Goal: Task Accomplishment & Management: Complete application form

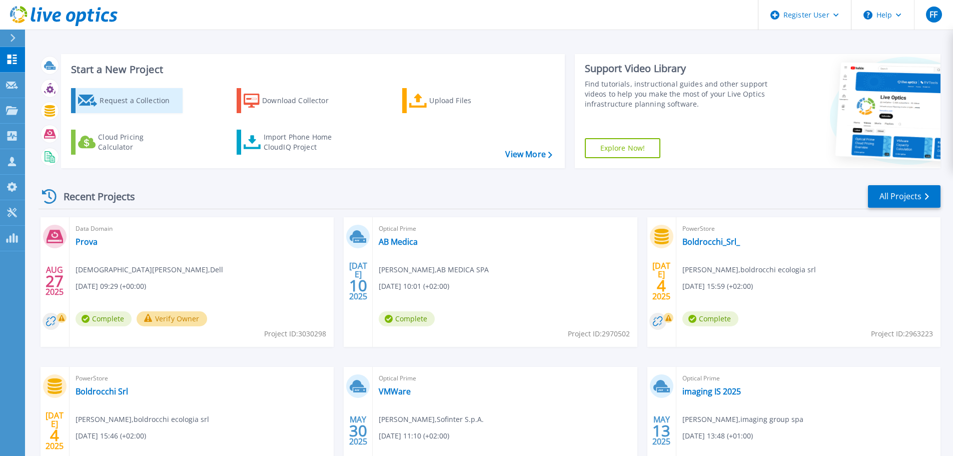
click at [143, 99] on div "Request a Collection" at bounding box center [140, 101] width 80 height 20
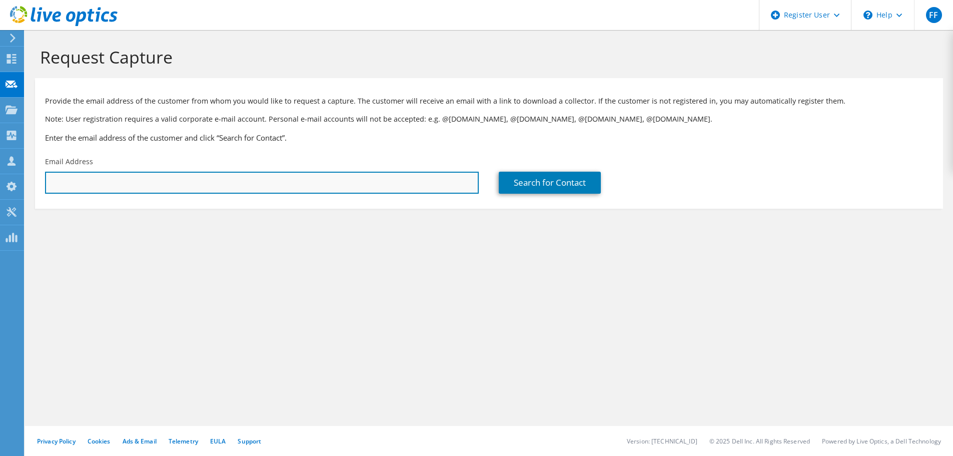
click at [294, 181] on input "text" at bounding box center [262, 183] width 434 height 22
paste input "Buon pomeriggio Gianluca Grazie ancora per il prezioso e proficuo tempo che ci …"
type input "Buon pomeriggio Gianluca Grazie ancora per il prezioso e proficuo tempo che ci …"
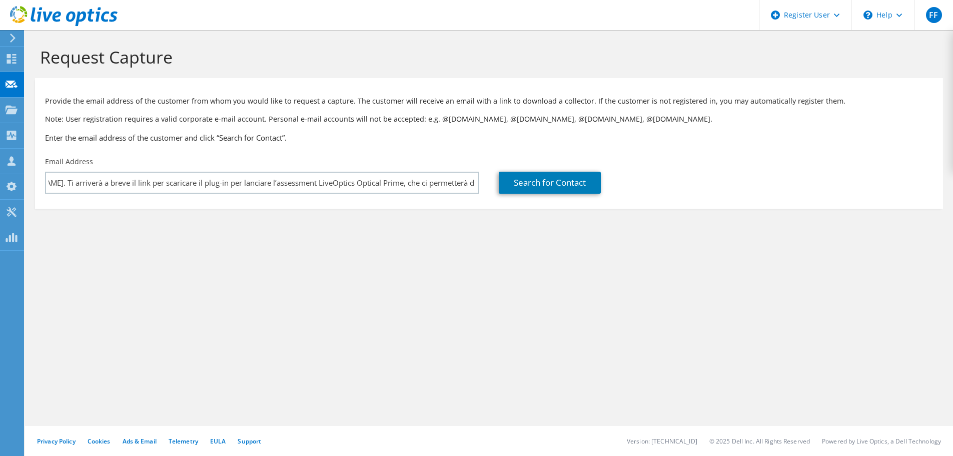
scroll to position [0, 0]
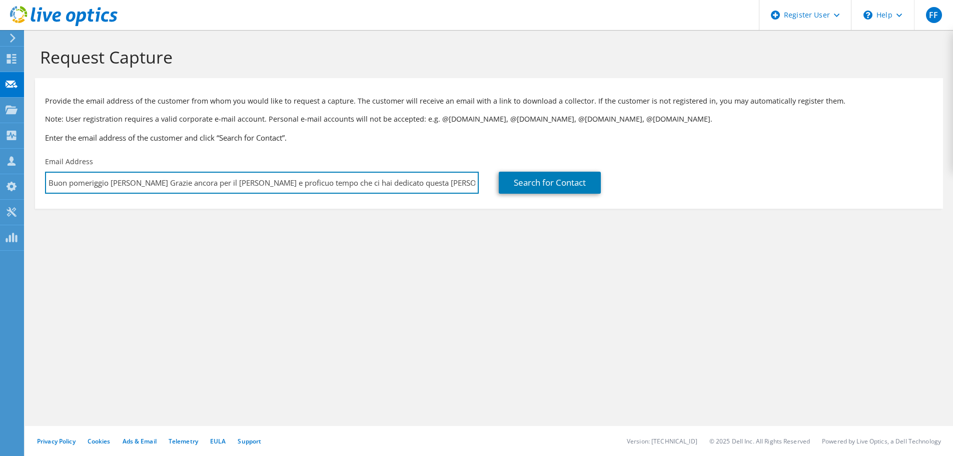
drag, startPoint x: 329, startPoint y: 185, endPoint x: 216, endPoint y: 197, distance: 113.7
click at [216, 197] on div "Email Address Buon pomeriggio Gianluca Grazie ancora per il prezioso e proficuo…" at bounding box center [262, 175] width 454 height 47
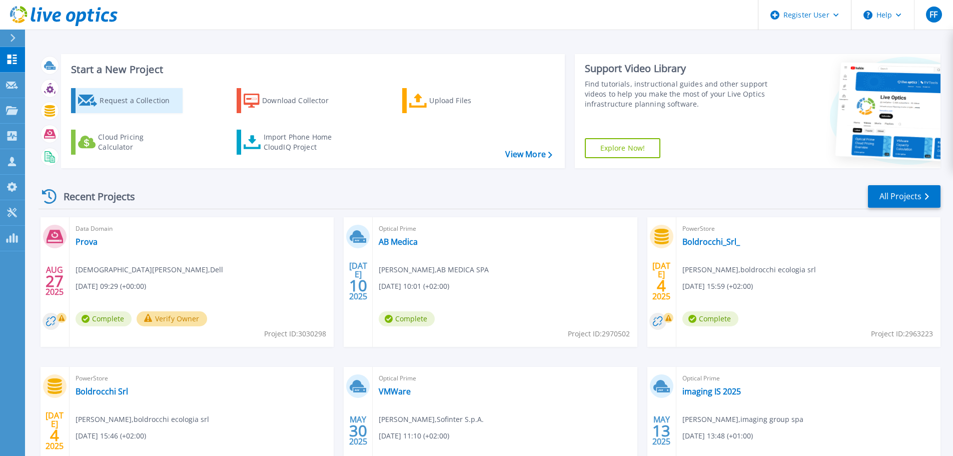
click at [104, 103] on div "Request a Collection" at bounding box center [140, 101] width 80 height 20
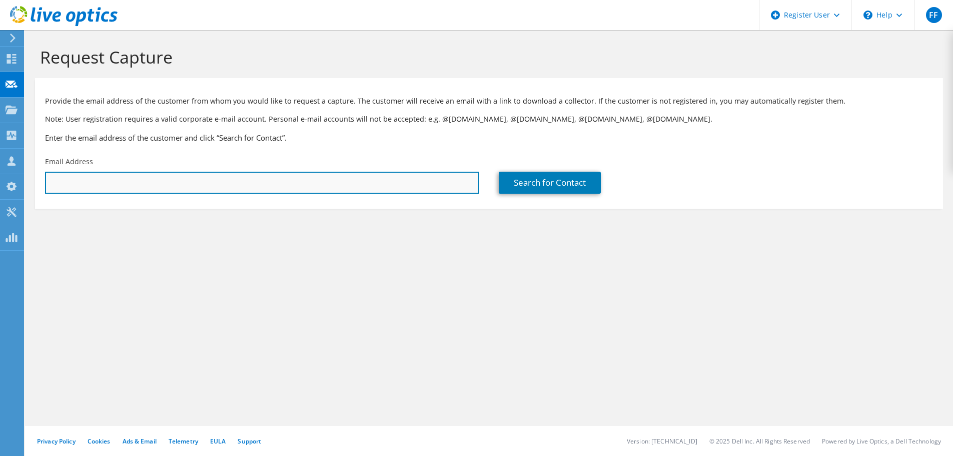
click at [211, 186] on input "text" at bounding box center [262, 183] width 434 height 22
paste input "luca.dacrema@argenteagestioni.it"
type input "luca.dacrema@argenteagestioni.it"
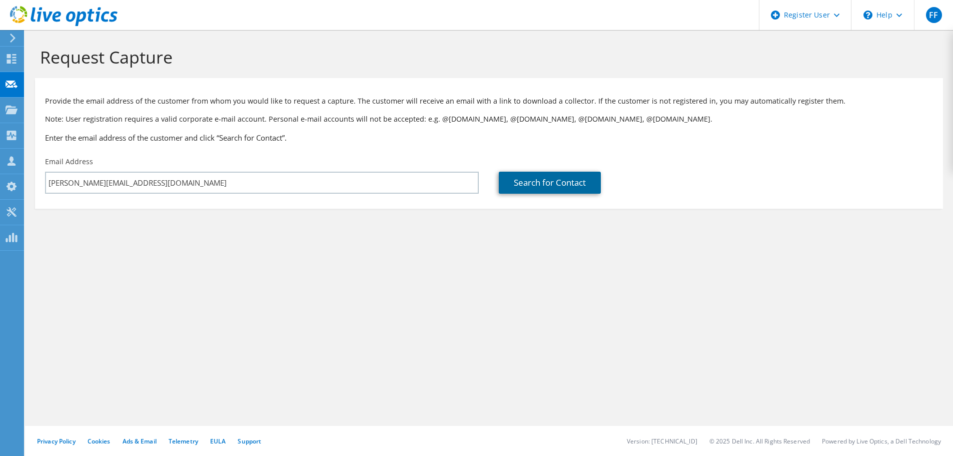
click at [557, 185] on link "Search for Contact" at bounding box center [550, 183] width 102 height 22
type input "ARGENTEA GESTIONI SCPA"
type input "Luca"
type input "Dacrema"
type input "Italy"
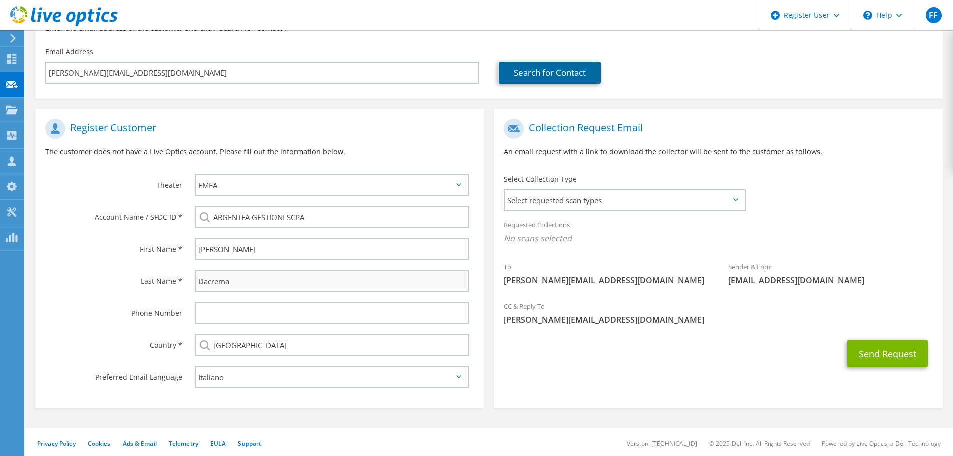
scroll to position [113, 0]
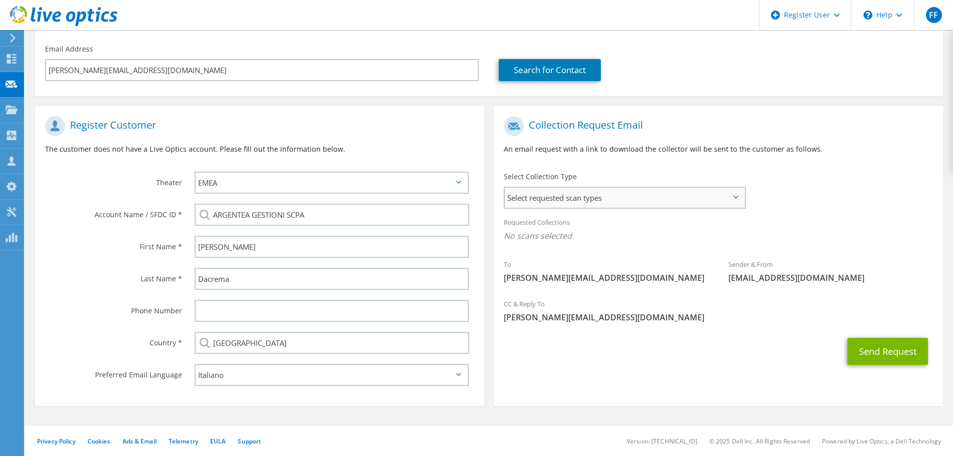
click at [728, 199] on span "Select requested scan types" at bounding box center [625, 198] width 240 height 20
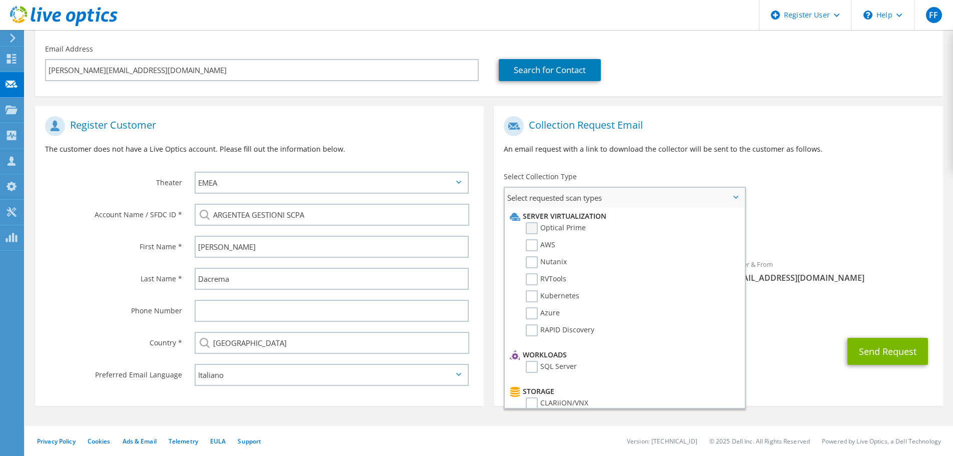
click at [532, 226] on label "Optical Prime" at bounding box center [556, 228] width 60 height 12
click at [0, 0] on input "Optical Prime" at bounding box center [0, 0] width 0 height 0
click at [888, 199] on div "To luca.dacrema@argenteagestioni.it Sender & From liveoptics@liveoptics.com" at bounding box center [718, 203] width 449 height 185
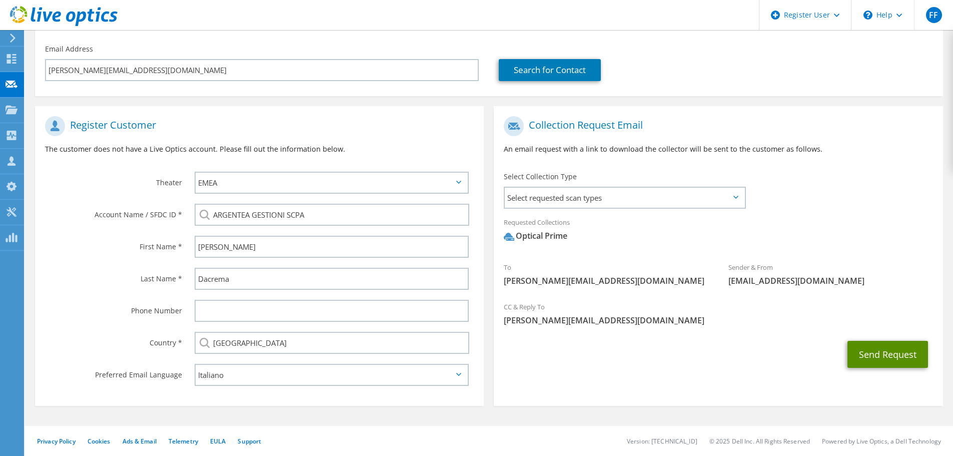
click at [891, 355] on button "Send Request" at bounding box center [887, 354] width 81 height 27
